Goal: Information Seeking & Learning: Learn about a topic

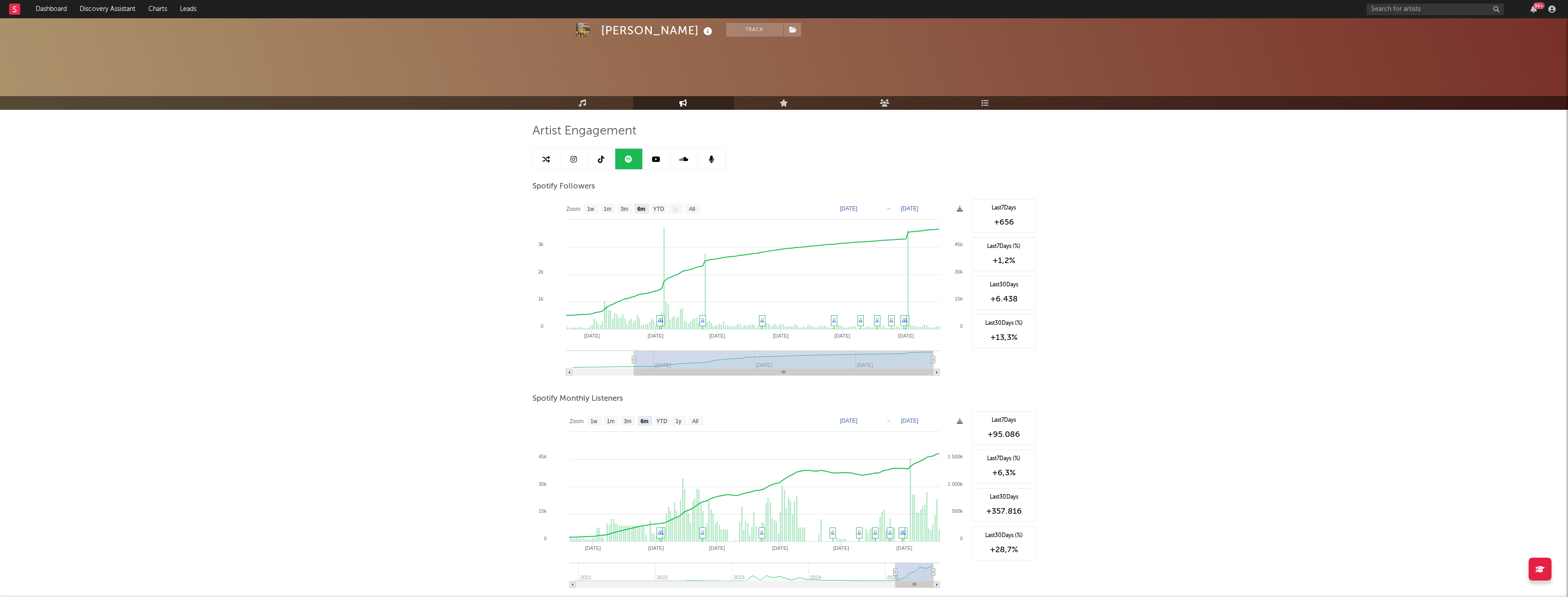
select select "6m"
select select "1w"
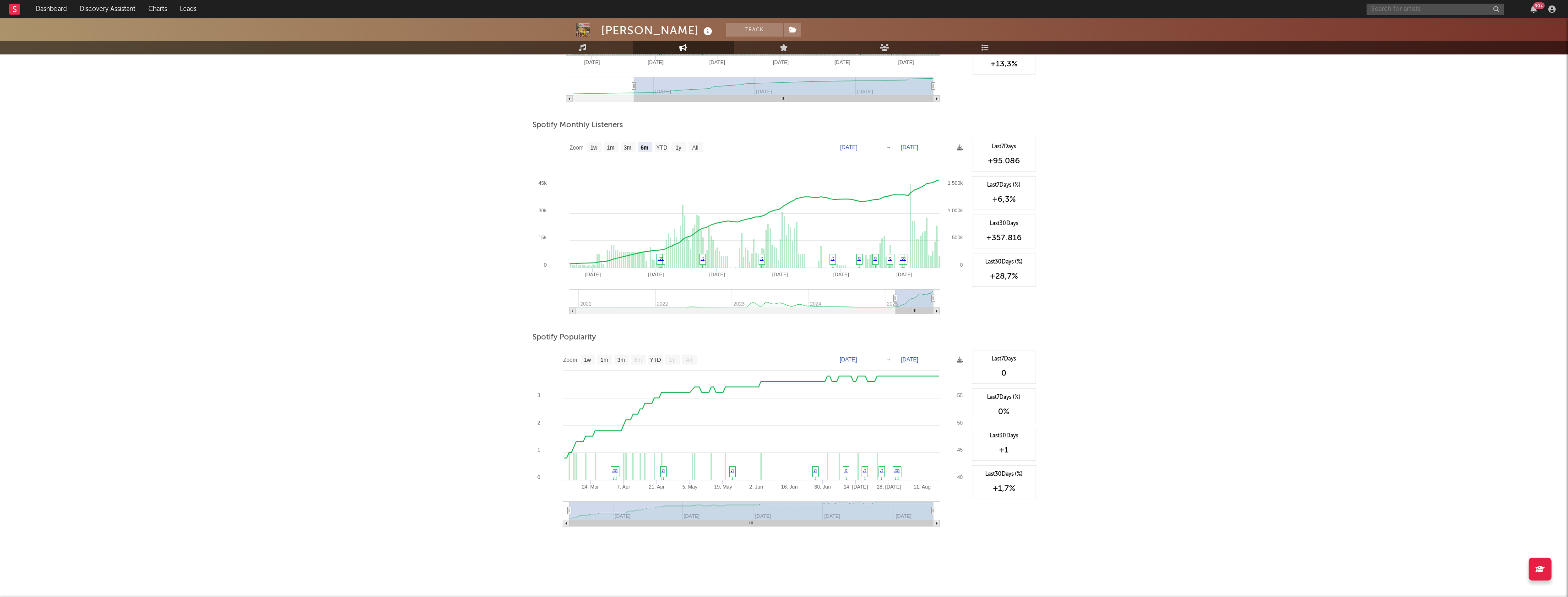
click at [1424, 10] on input "text" at bounding box center [1435, 9] width 138 height 12
type input "[PERSON_NAME]"
click at [1430, 26] on div "[PERSON_NAME]" at bounding box center [1449, 27] width 101 height 11
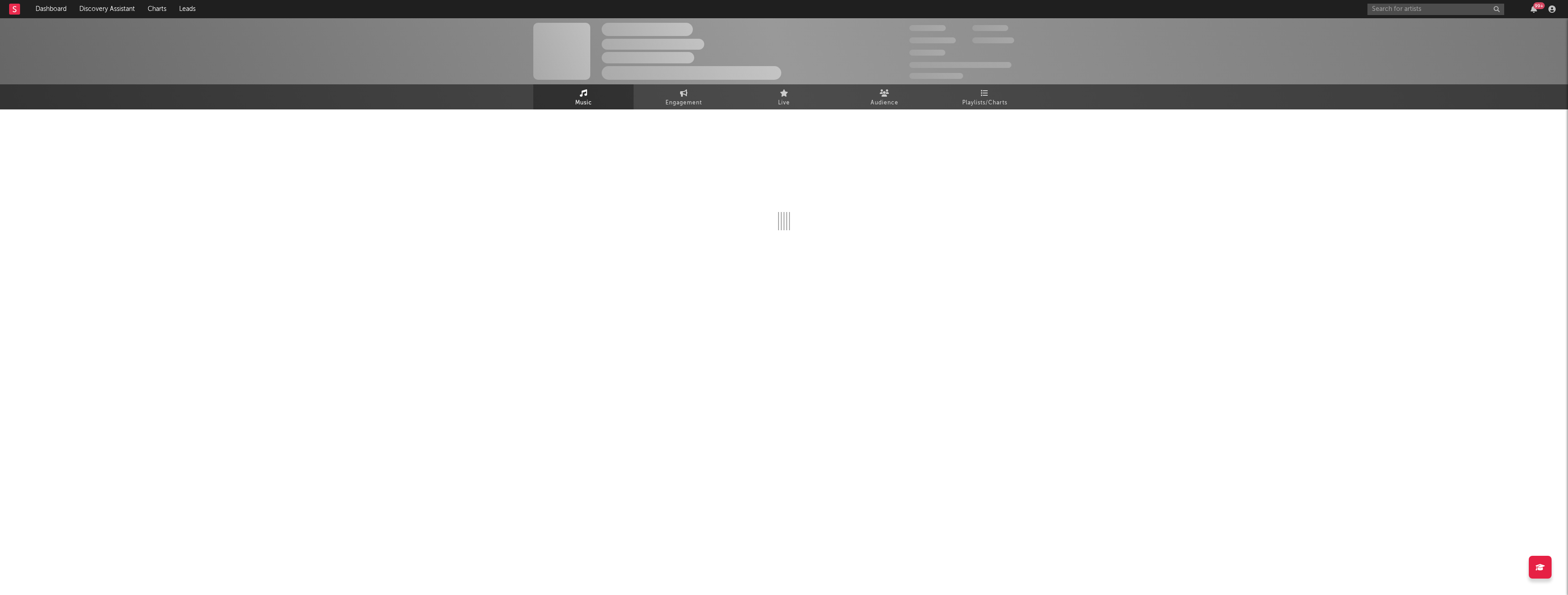
select select "1w"
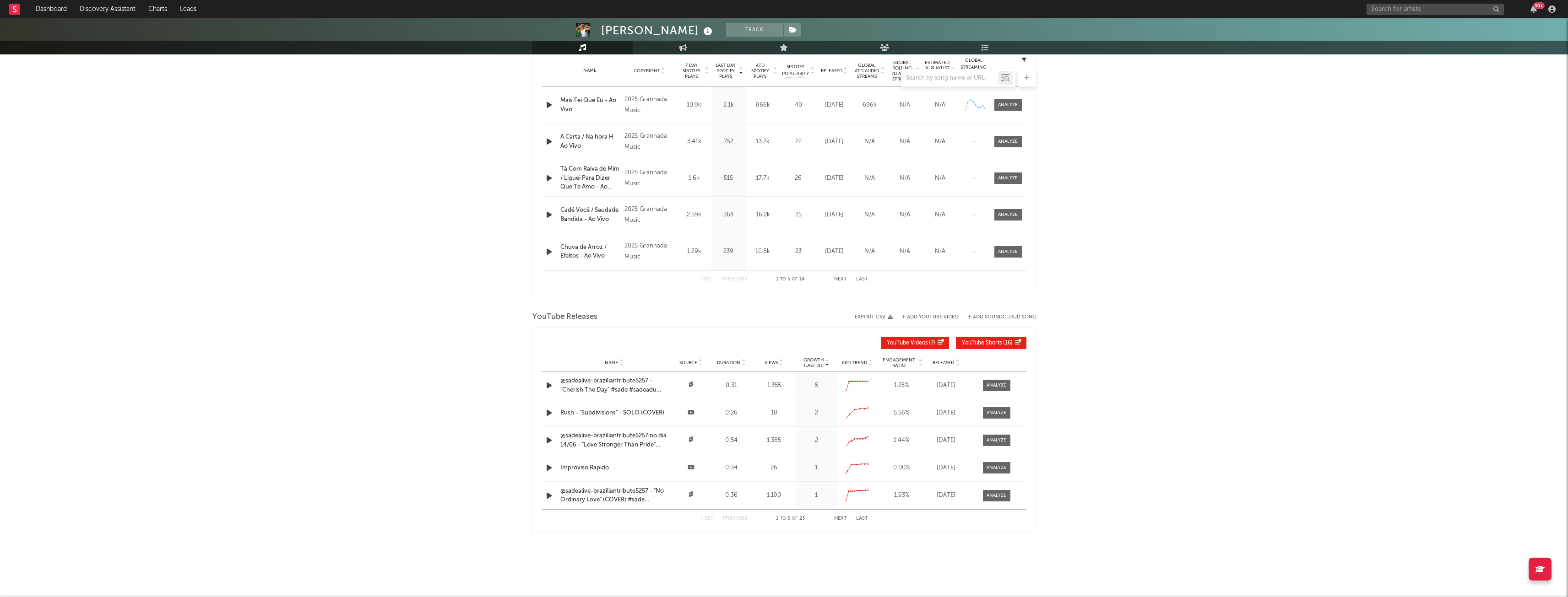
scroll to position [374, 0]
